Goal: Transaction & Acquisition: Obtain resource

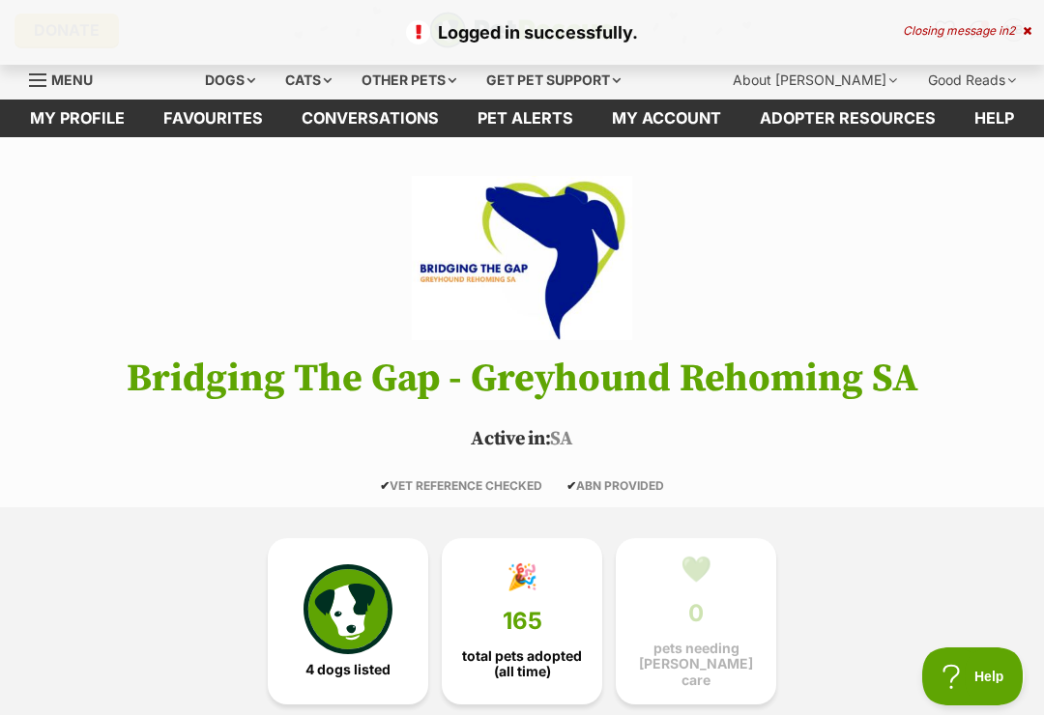
click at [262, 83] on div "Dogs" at bounding box center [229, 80] width 77 height 39
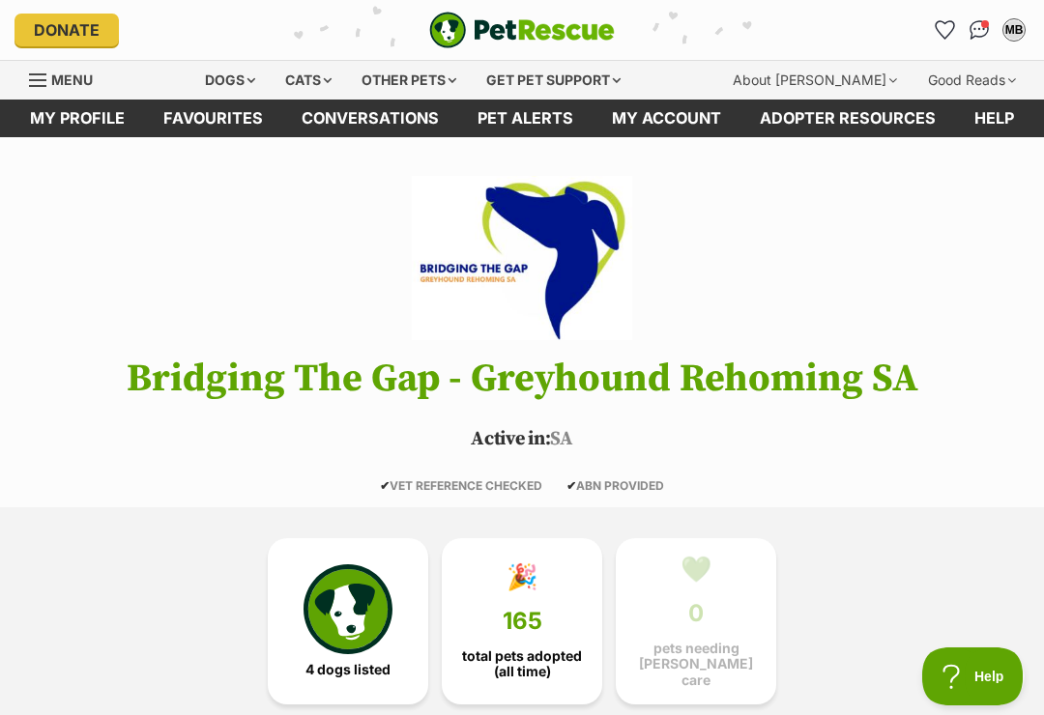
click at [935, 22] on link "Favourites" at bounding box center [944, 30] width 31 height 31
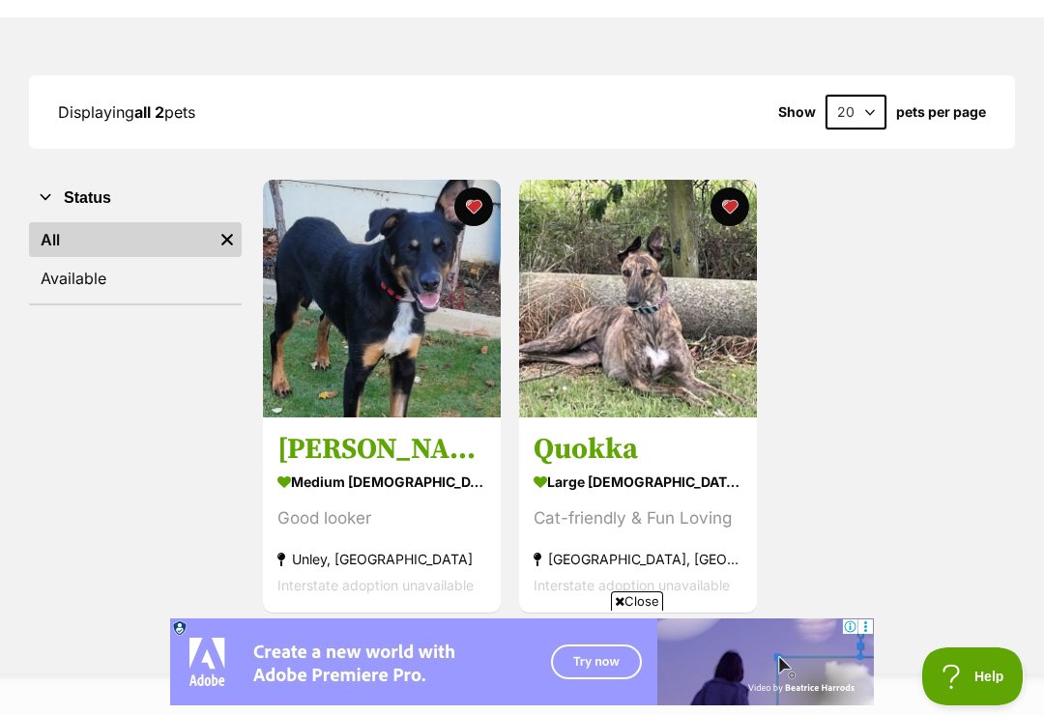
scroll to position [215, 0]
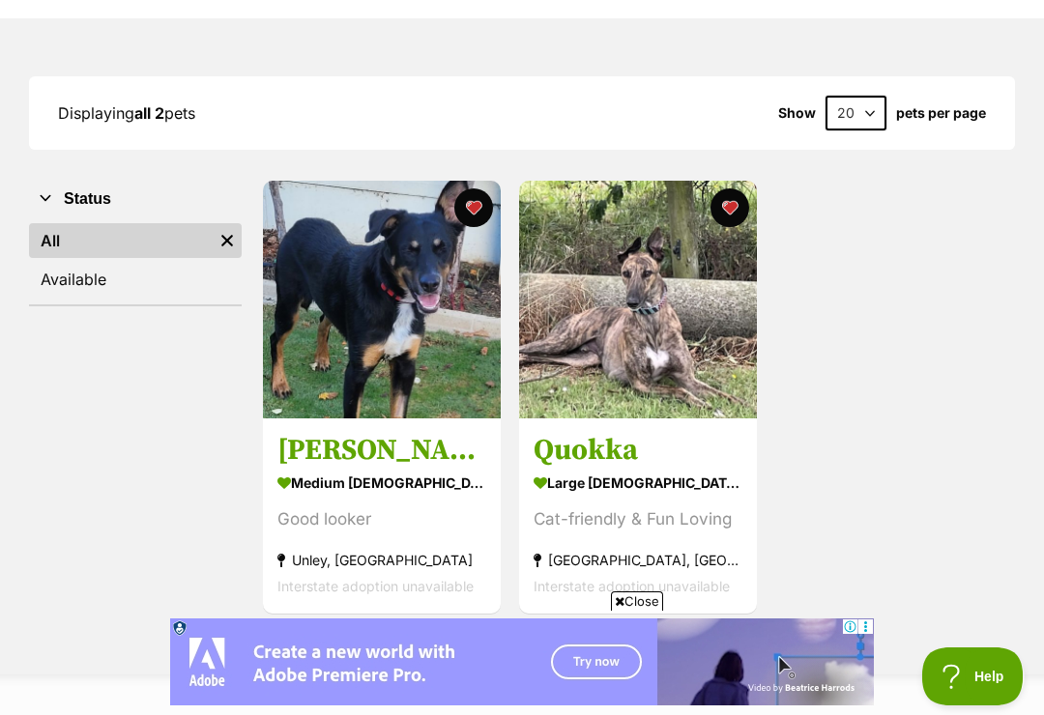
click at [681, 337] on img at bounding box center [638, 300] width 238 height 238
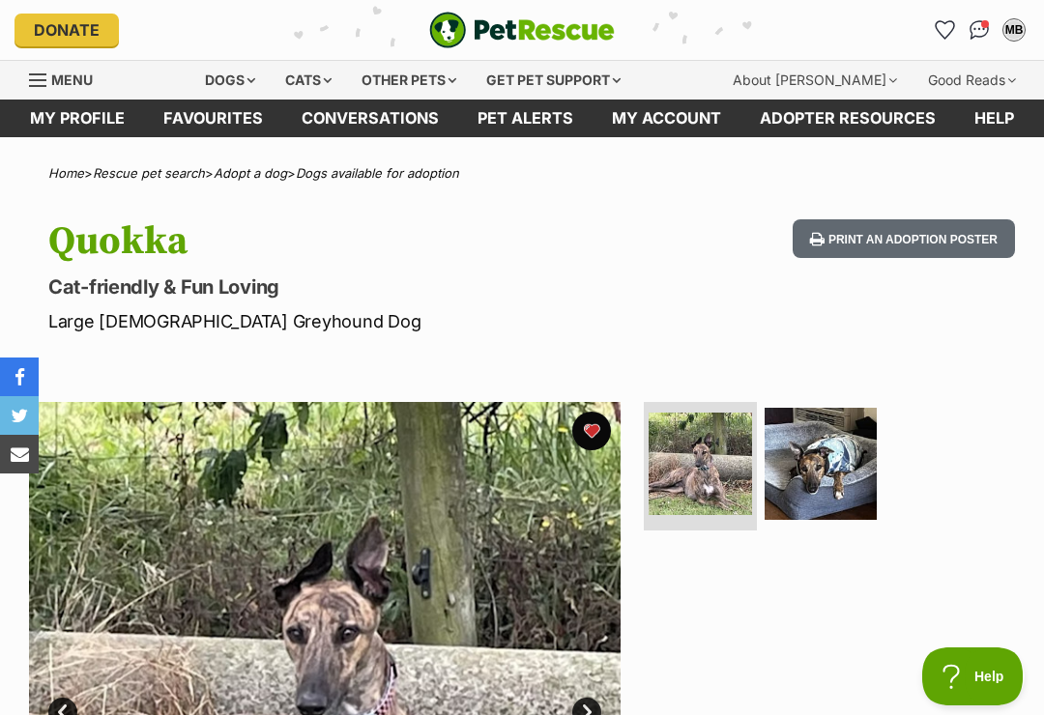
click at [825, 451] on img at bounding box center [821, 464] width 112 height 112
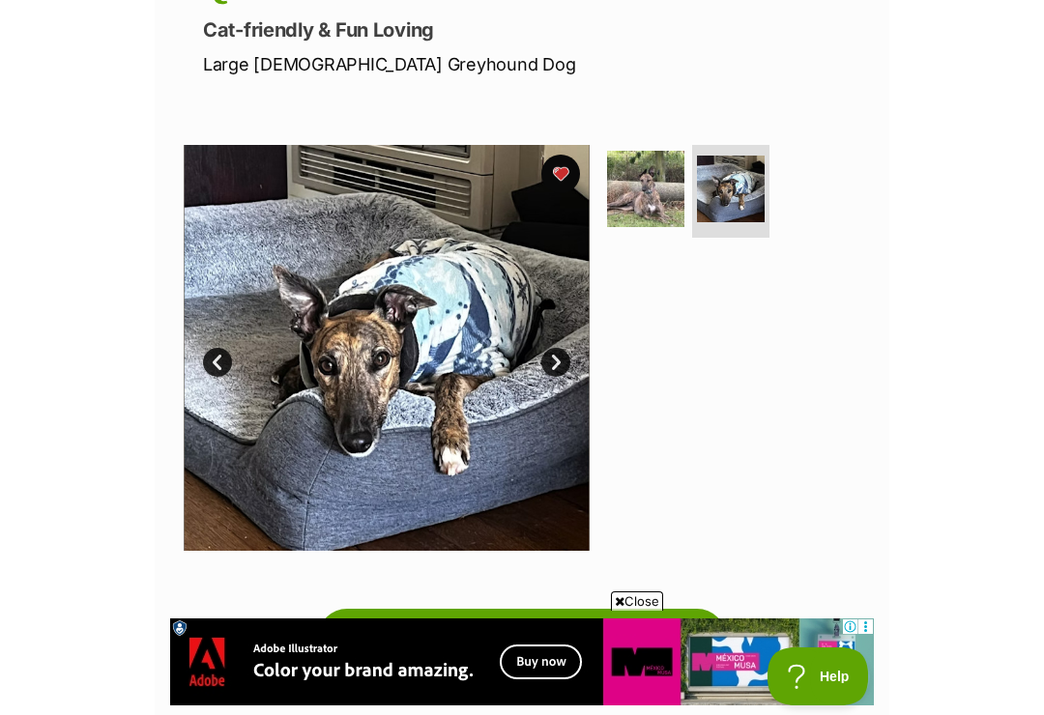
scroll to position [355, 0]
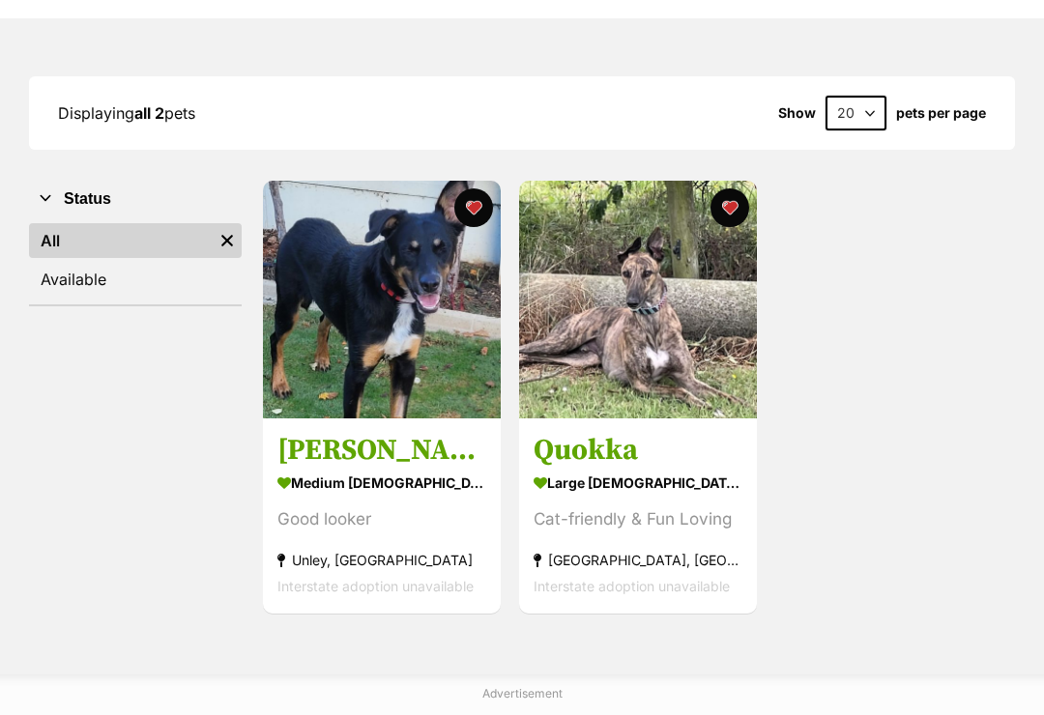
click at [428, 301] on img at bounding box center [382, 300] width 238 height 238
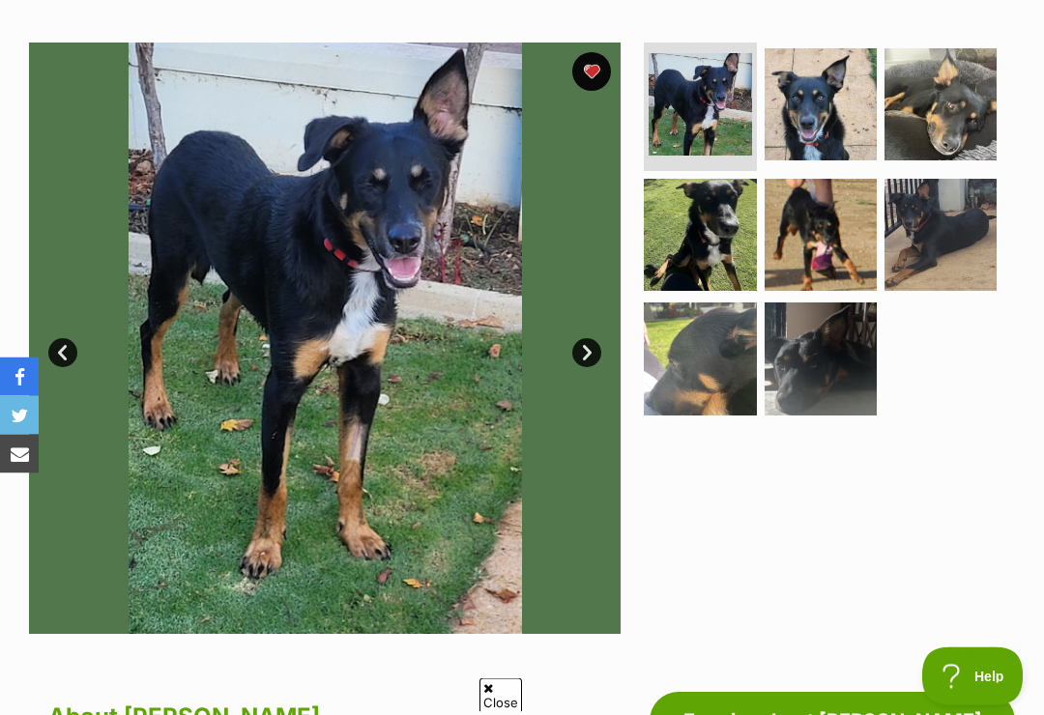
scroll to position [360, 0]
click at [576, 349] on link "Next" at bounding box center [586, 352] width 29 height 29
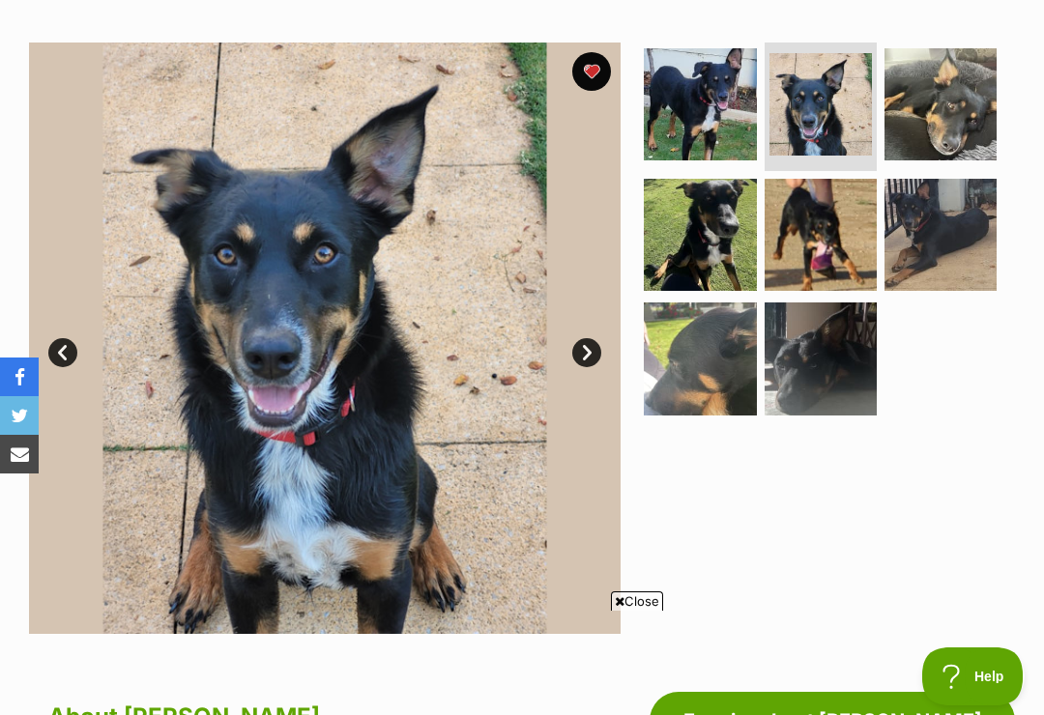
click at [589, 358] on link "Next" at bounding box center [586, 352] width 29 height 29
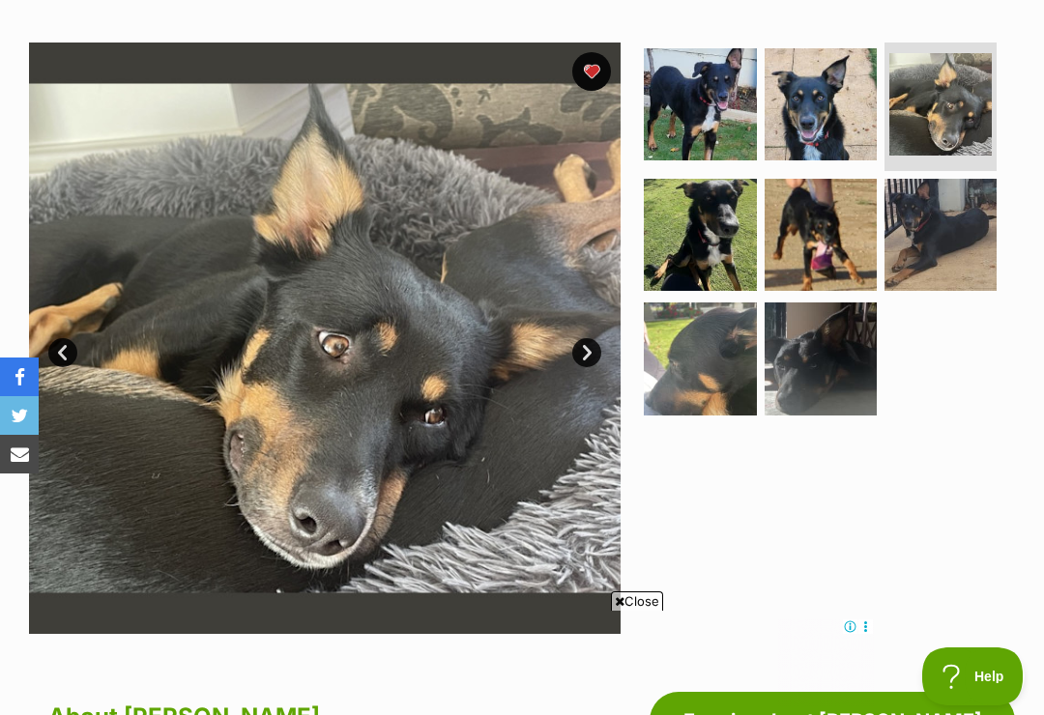
scroll to position [0, 0]
click at [589, 349] on link "Next" at bounding box center [586, 352] width 29 height 29
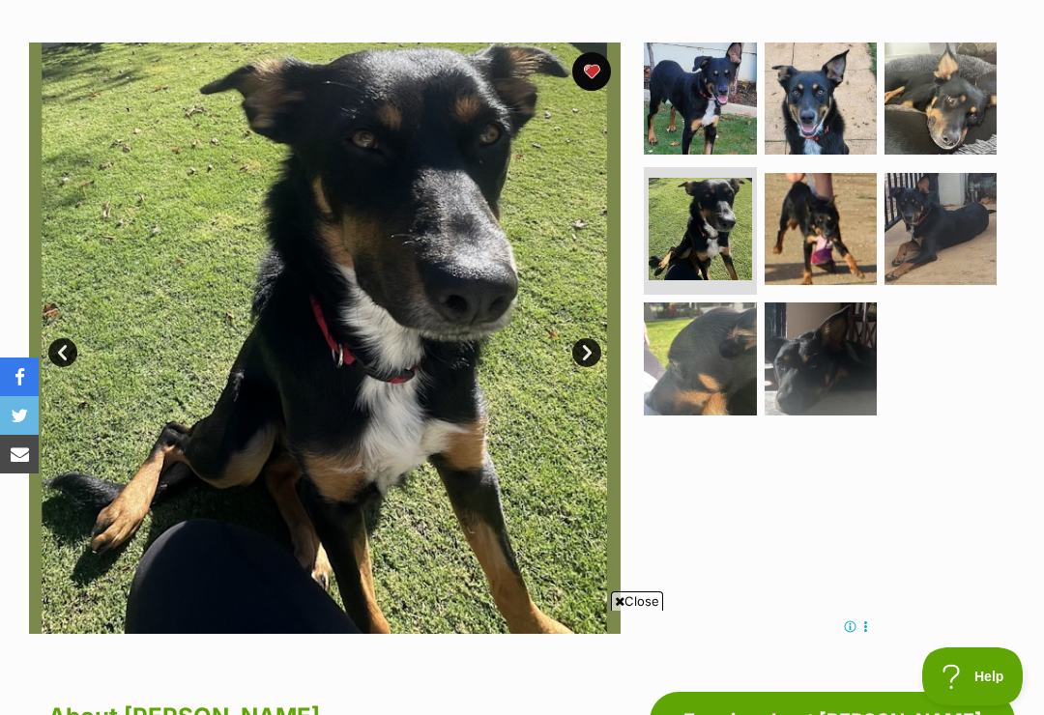
click at [590, 353] on link "Next" at bounding box center [586, 352] width 29 height 29
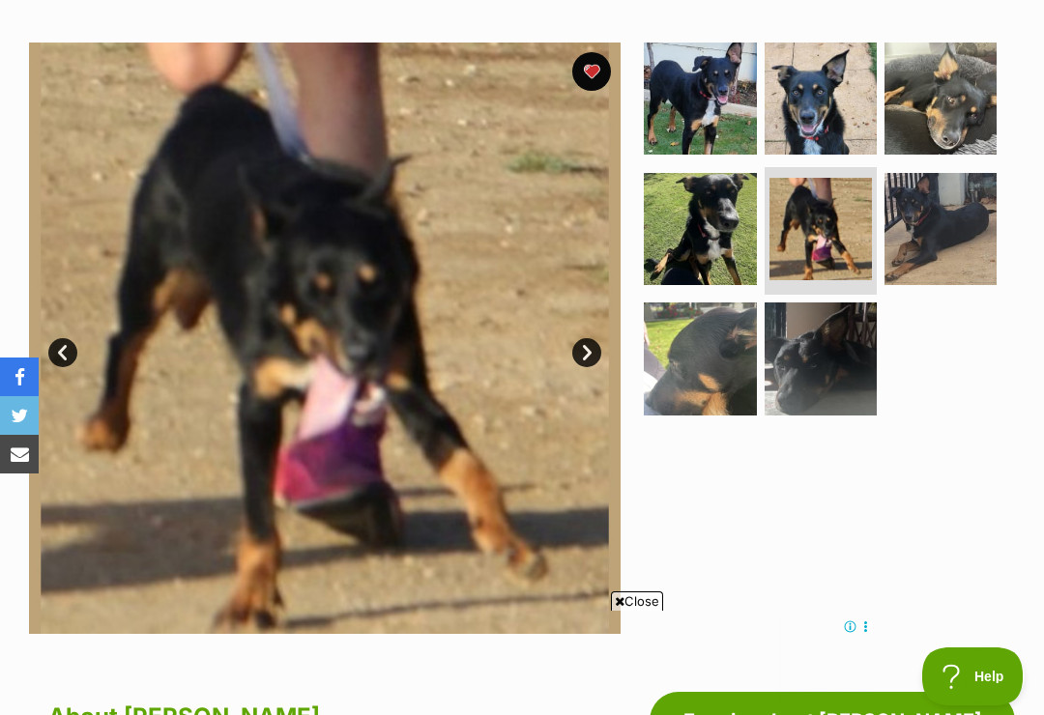
click at [587, 360] on link "Next" at bounding box center [586, 352] width 29 height 29
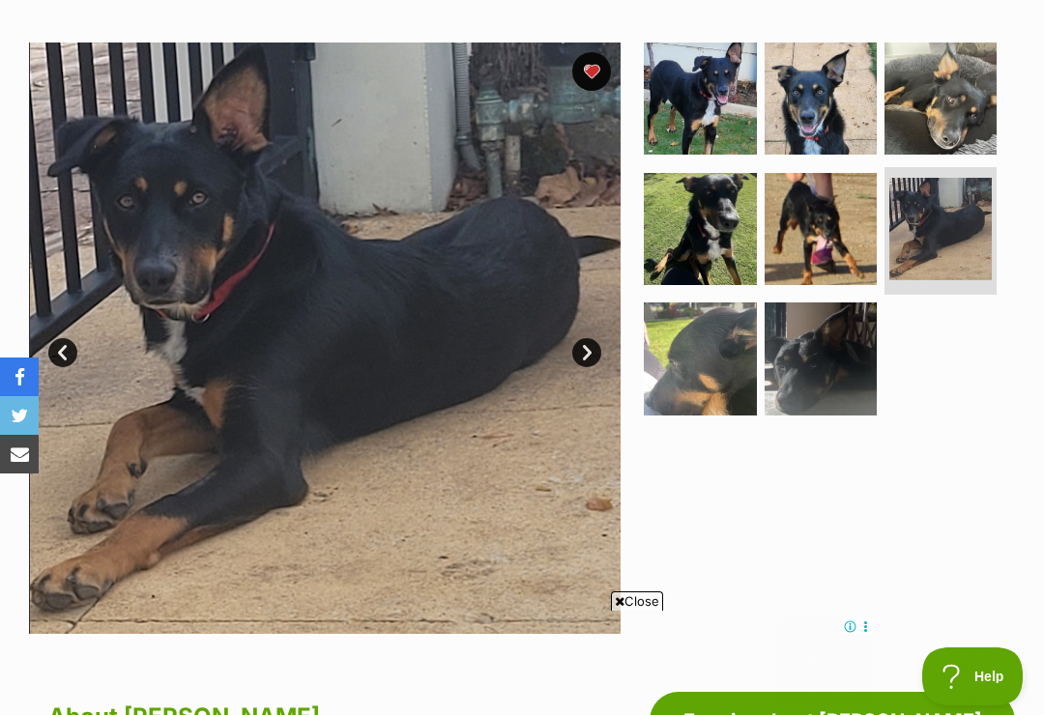
click at [584, 360] on link "Next" at bounding box center [586, 352] width 29 height 29
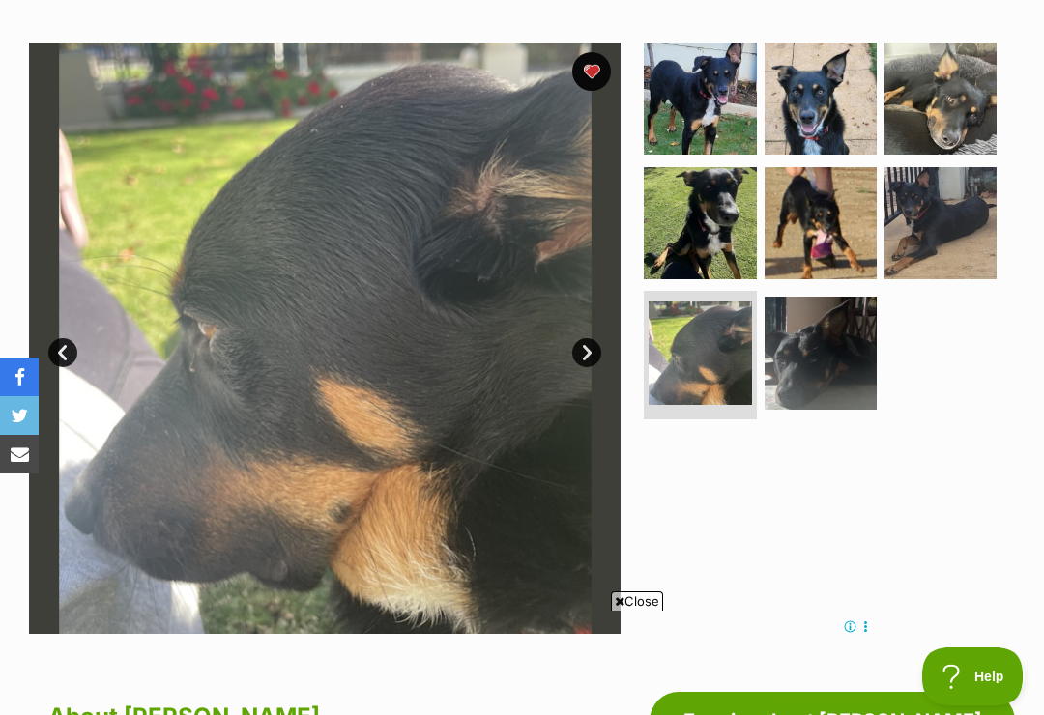
click at [584, 360] on link "Next" at bounding box center [586, 352] width 29 height 29
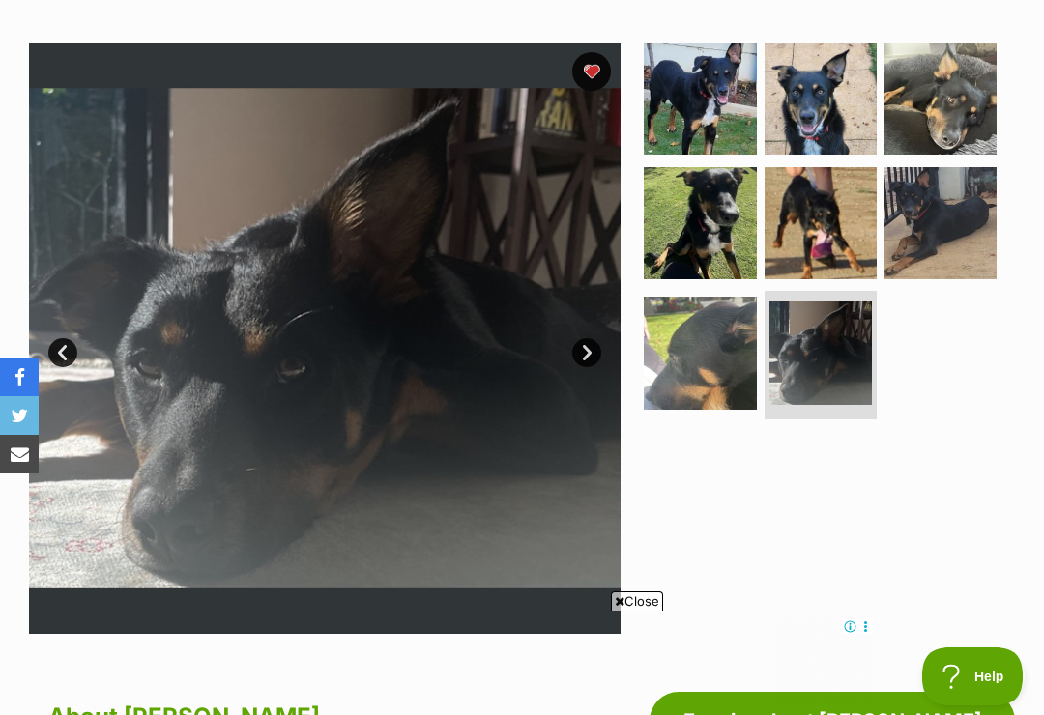
click at [586, 360] on link "Next" at bounding box center [586, 352] width 29 height 29
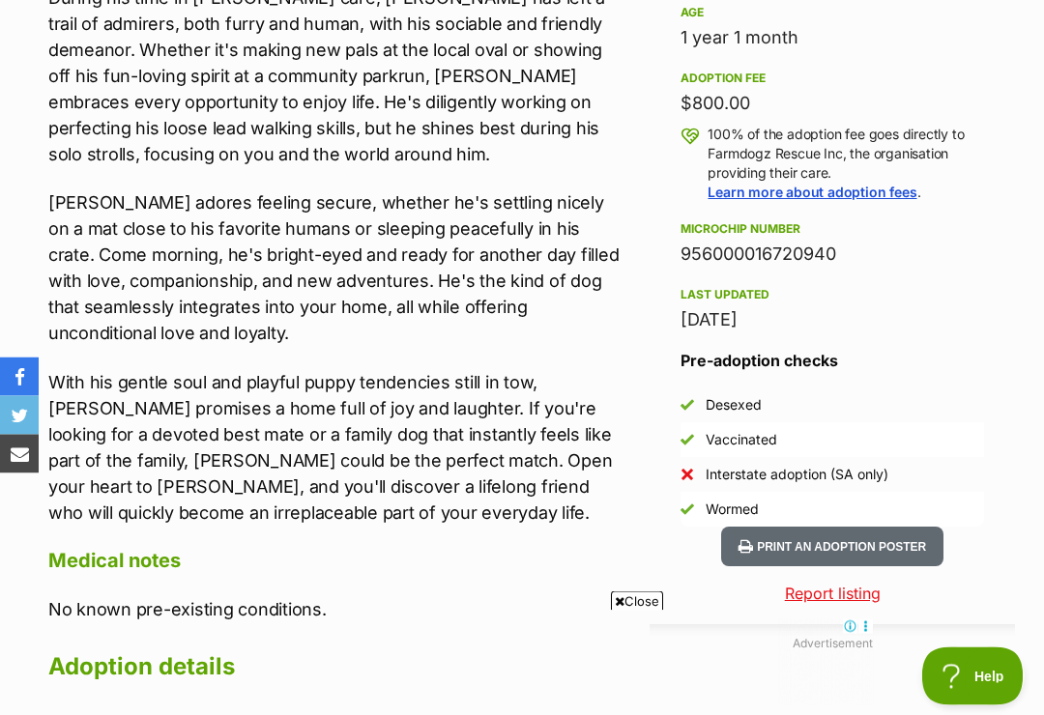
scroll to position [1317, 0]
